Goal: Check status: Check status

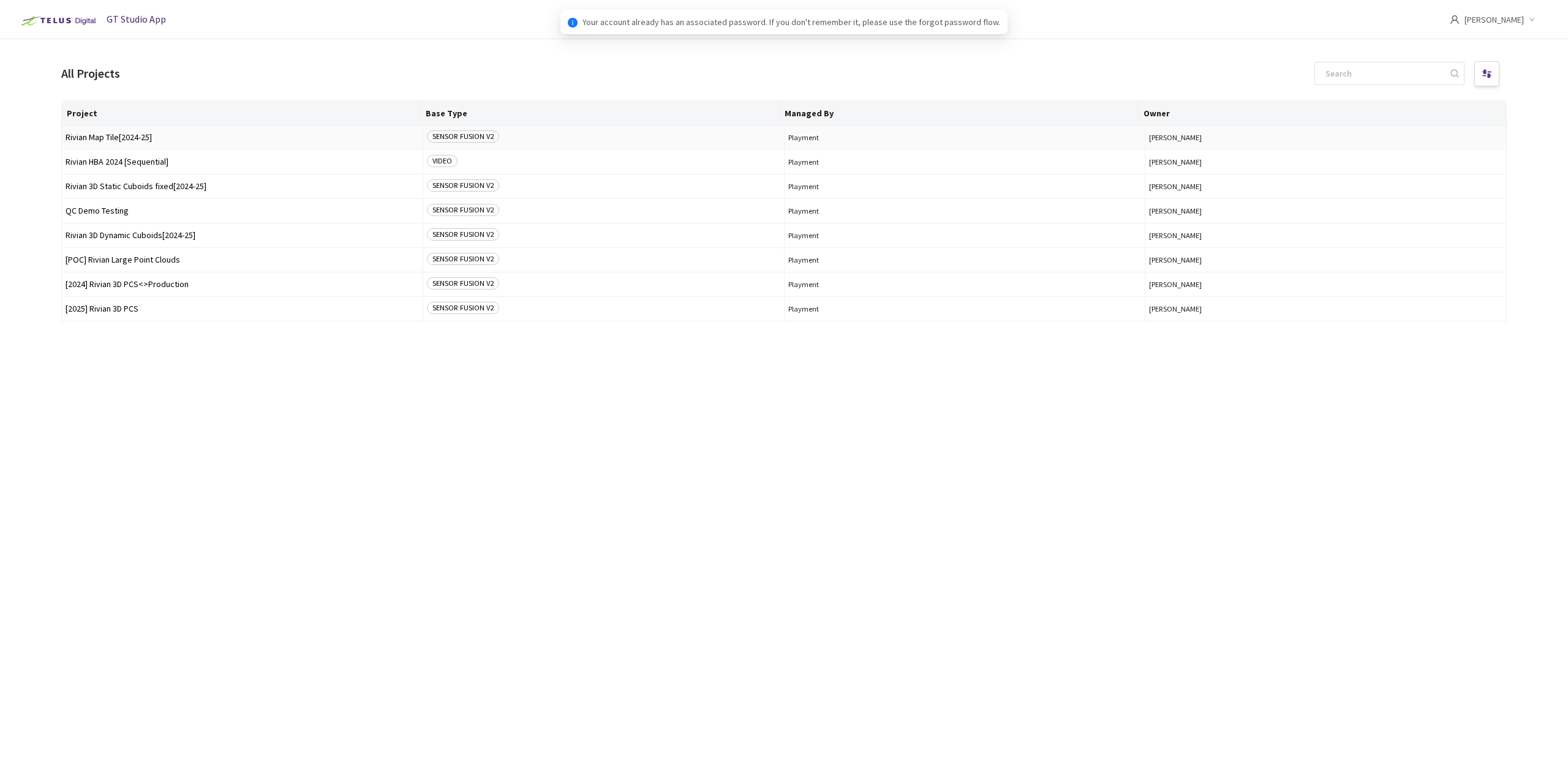
click at [123, 139] on span "Rivian Map Tile[2024-25]" at bounding box center [242, 137] width 354 height 9
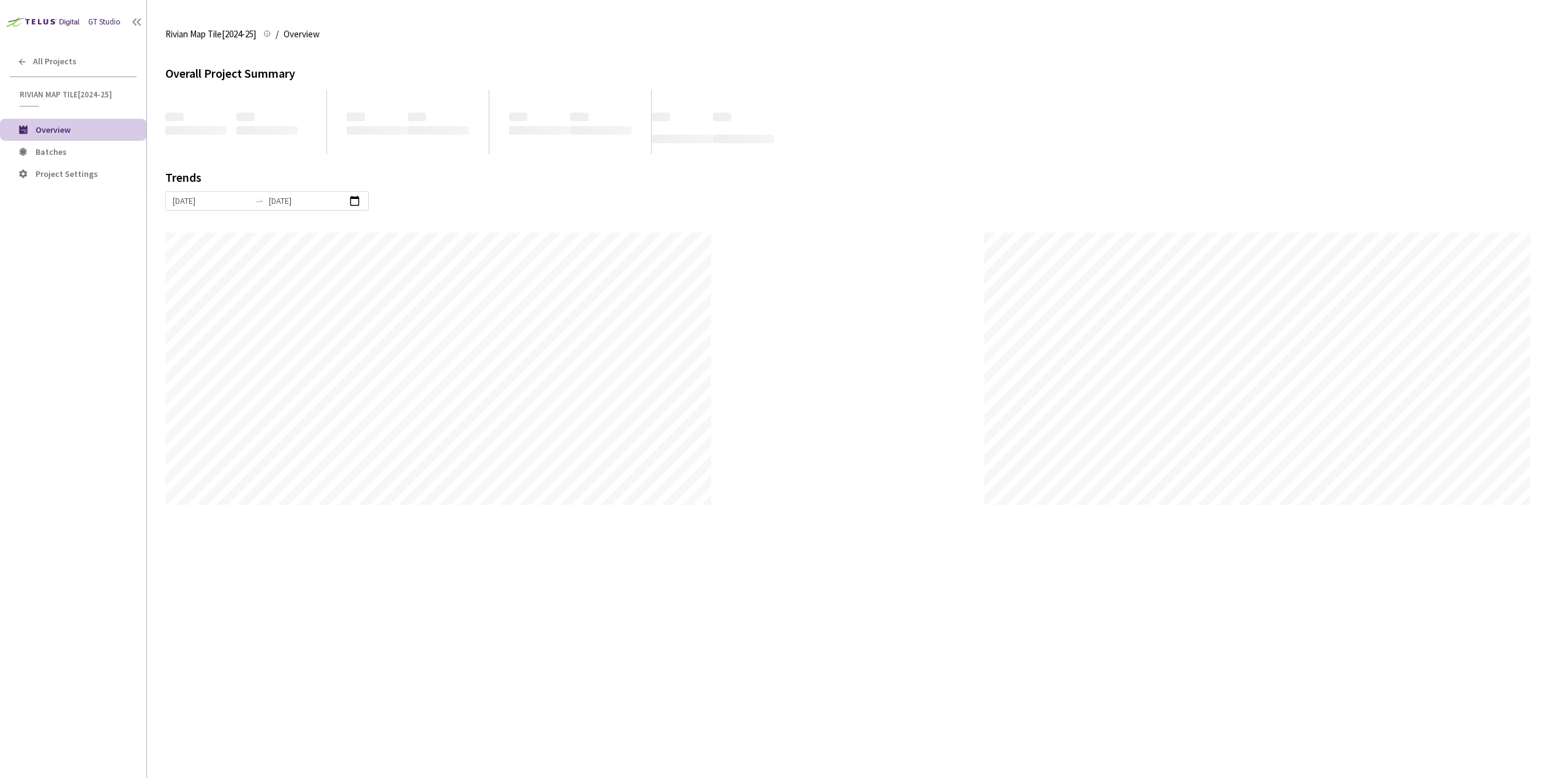
scroll to position [778, 1568]
click at [85, 154] on span "Batches" at bounding box center [86, 152] width 101 height 11
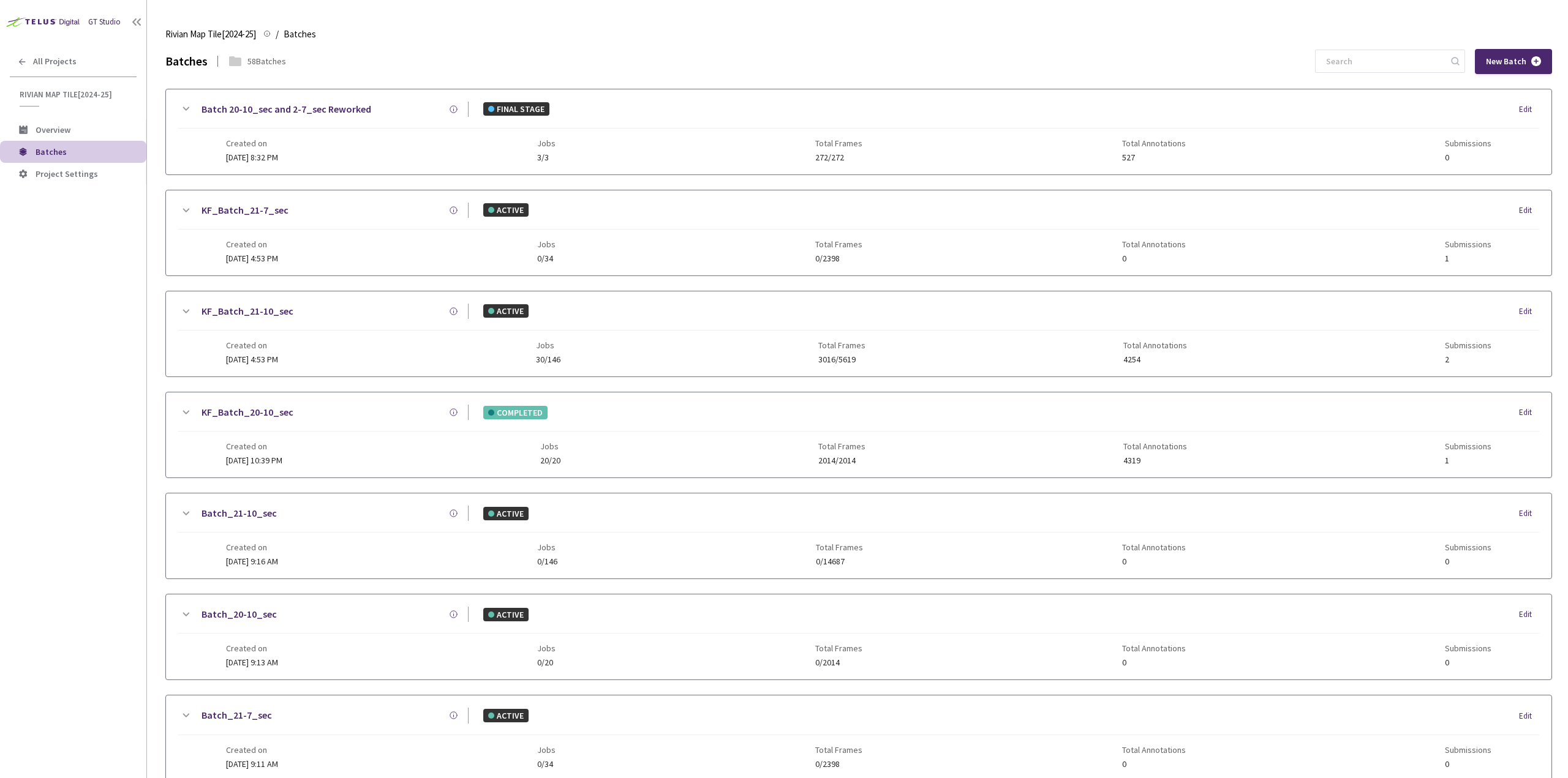
click at [61, 359] on div "GT Studio All Projects Rivian Map Tile[2024-25] Rivian Map Tile[2024-25] Overvi…" at bounding box center [73, 366] width 147 height 732
click at [267, 253] on span "[DATE] 4:53 PM" at bounding box center [252, 258] width 52 height 11
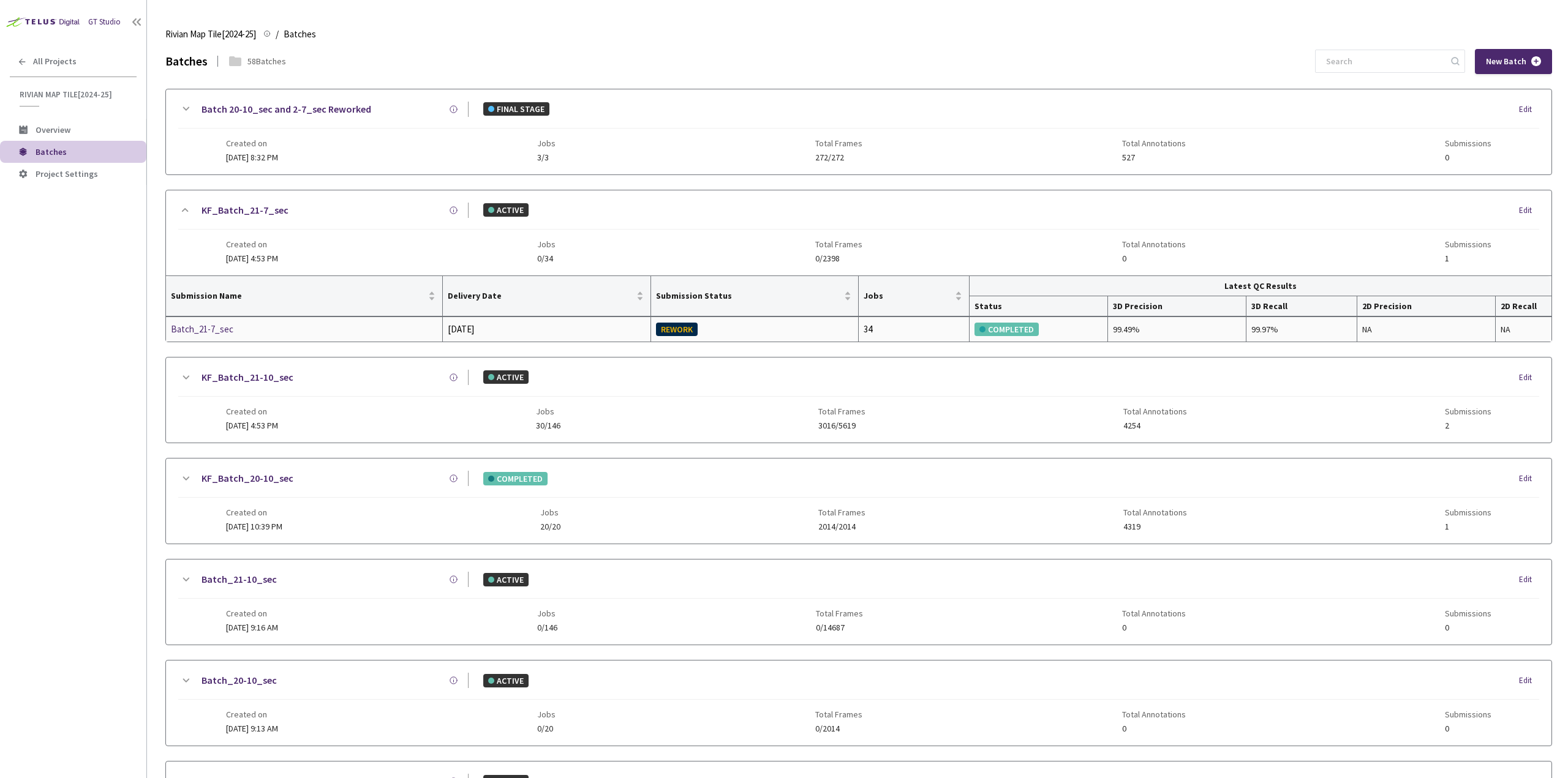
click at [223, 329] on div "Batch_21-7_sec" at bounding box center [236, 329] width 130 height 15
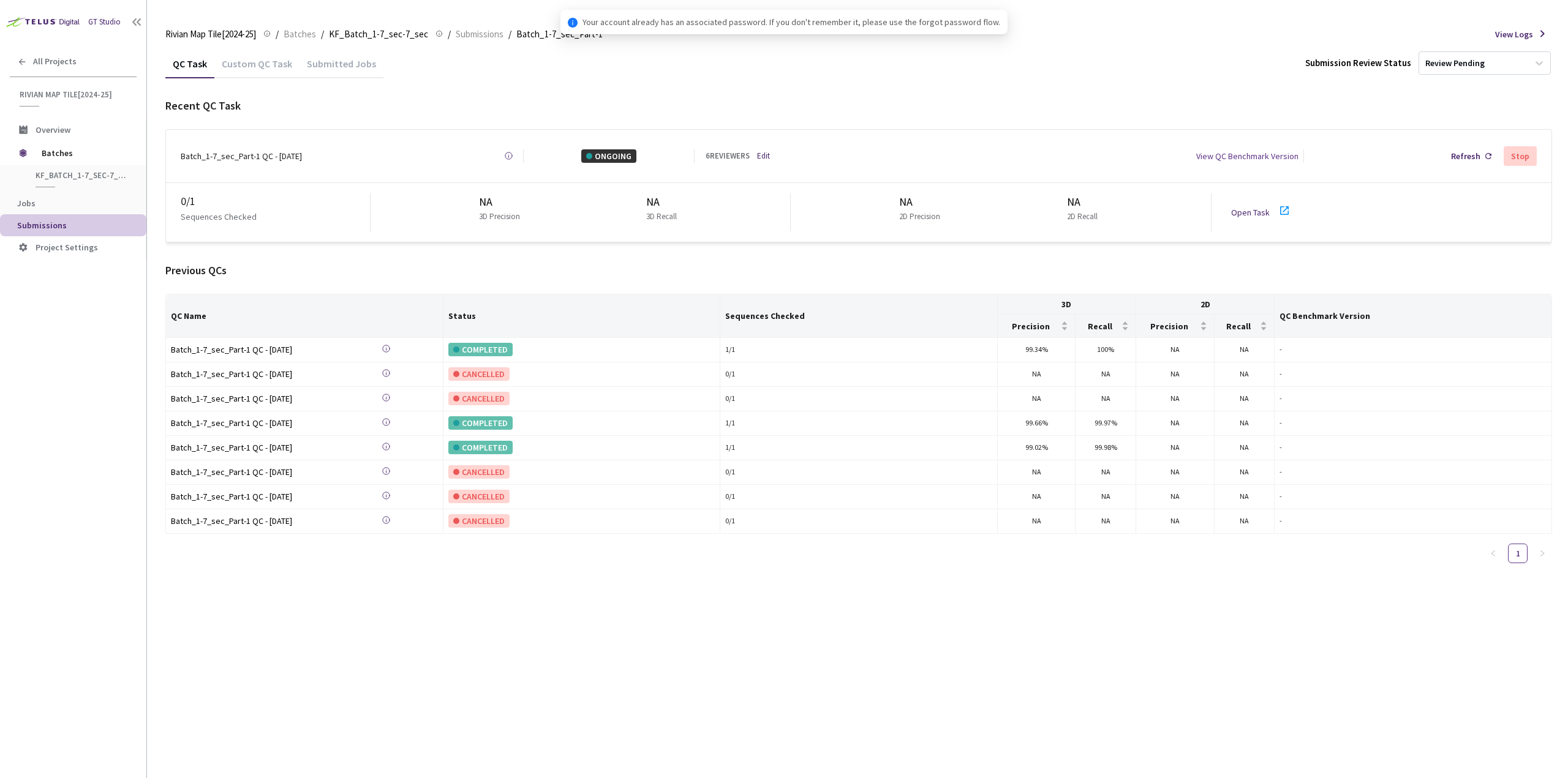
click at [27, 456] on div "GT Studio All Projects Rivian Map Tile[2024-25] Rivian Map Tile[2024-25] Overvi…" at bounding box center [73, 366] width 147 height 732
